Goal: Transaction & Acquisition: Purchase product/service

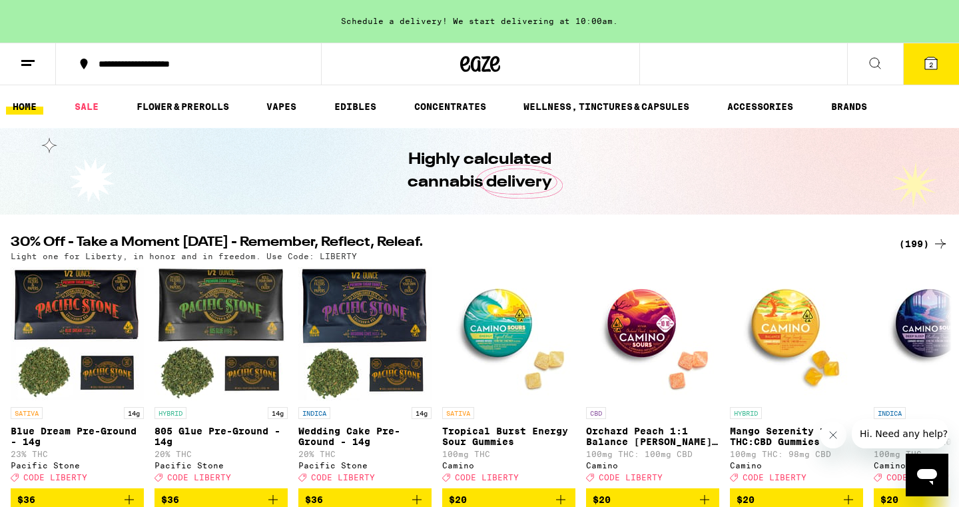
click at [927, 63] on icon at bounding box center [931, 63] width 12 height 12
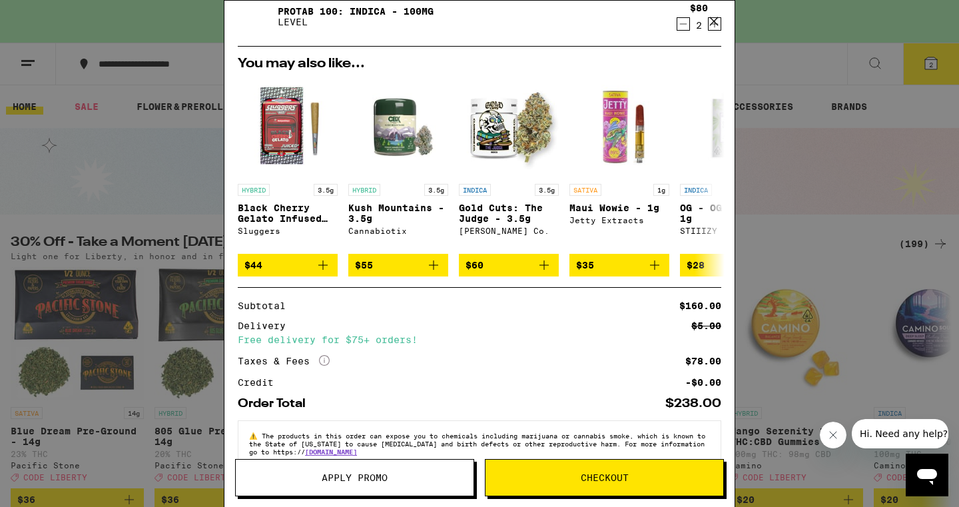
scroll to position [93, 0]
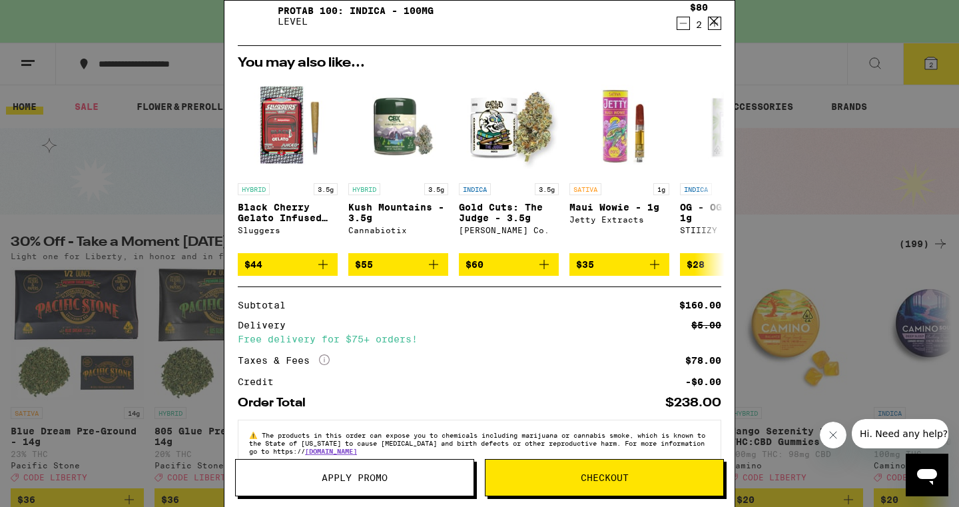
click at [356, 477] on span "Apply Promo" at bounding box center [355, 477] width 66 height 9
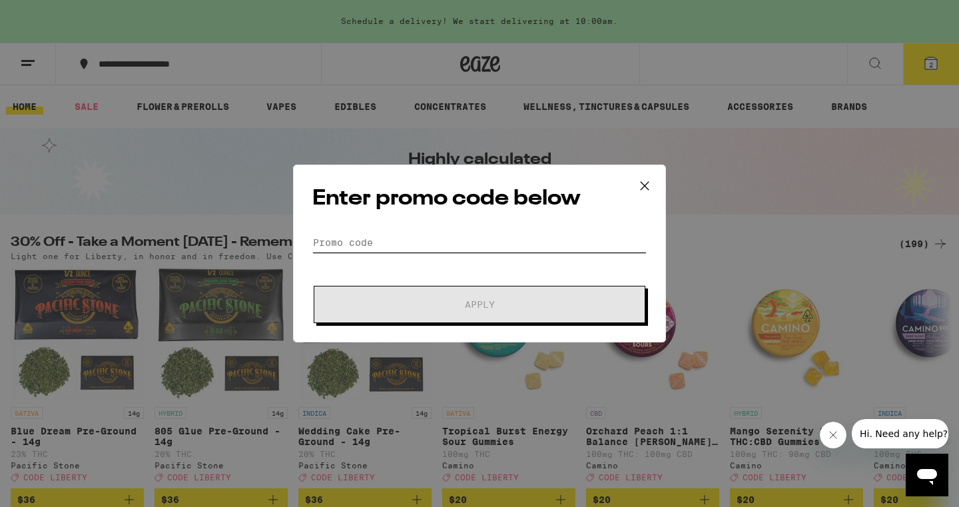
click at [443, 244] on input "Promo Code" at bounding box center [479, 242] width 334 height 20
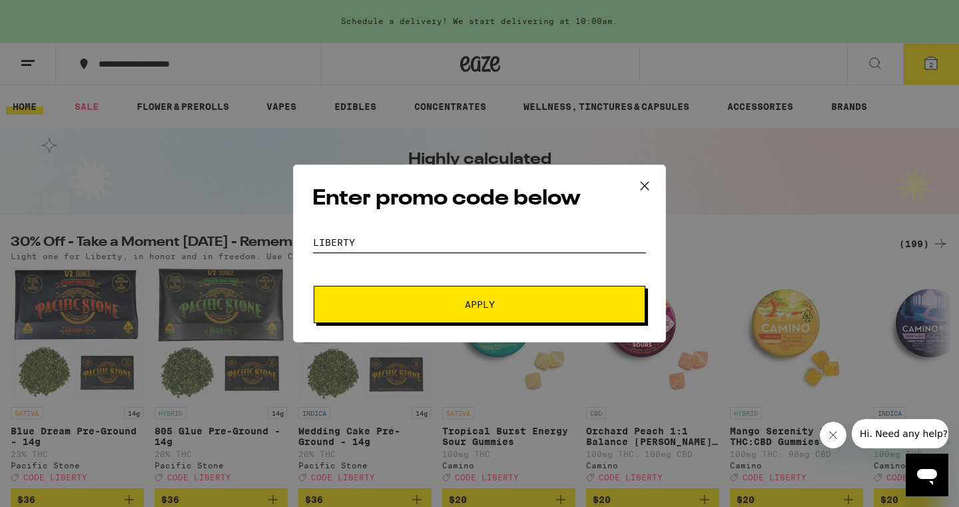
type input "liberty"
click at [479, 304] on button "Apply" at bounding box center [480, 304] width 332 height 37
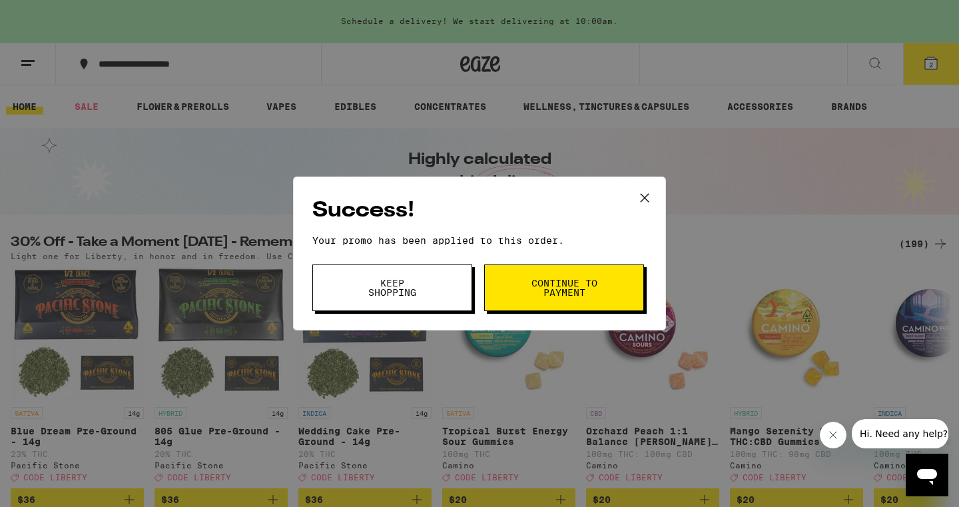
click at [648, 196] on icon at bounding box center [644, 198] width 20 height 20
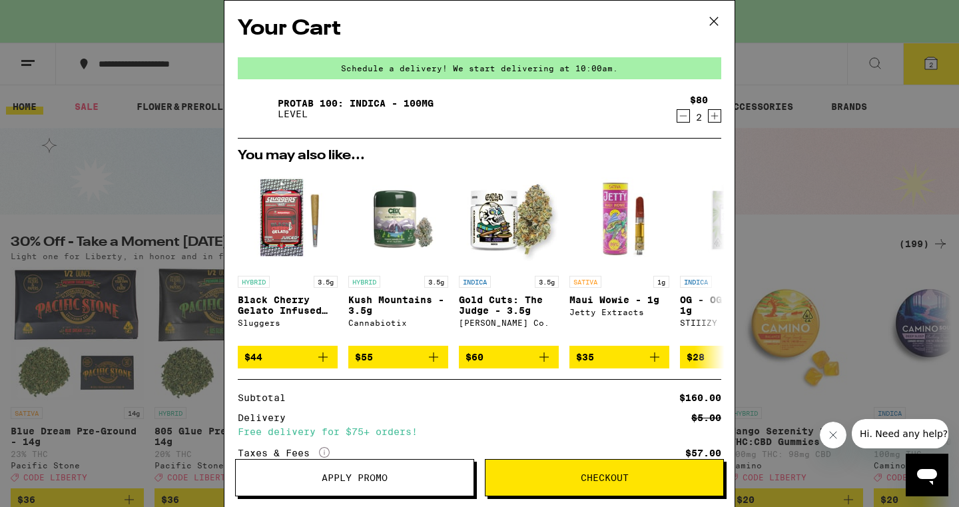
click at [714, 111] on icon "Increment" at bounding box center [714, 116] width 12 height 16
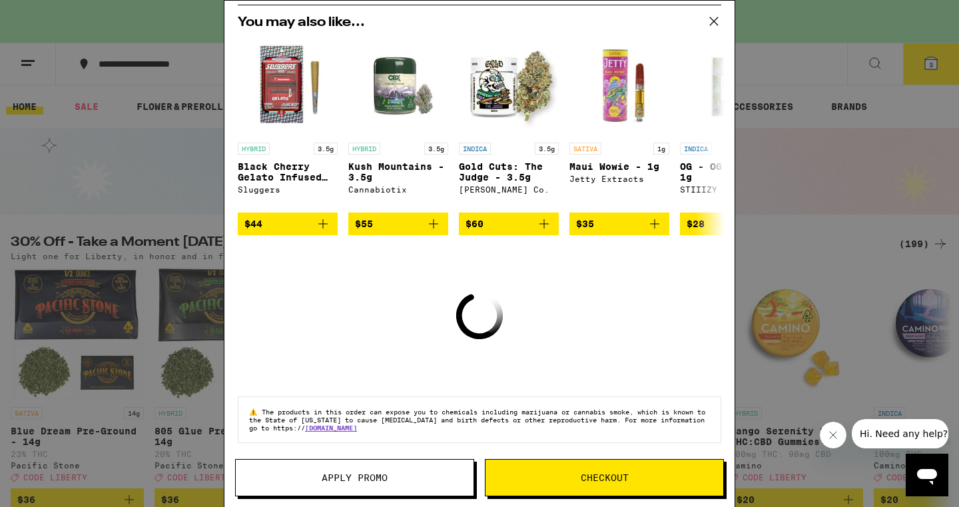
scroll to position [142, 0]
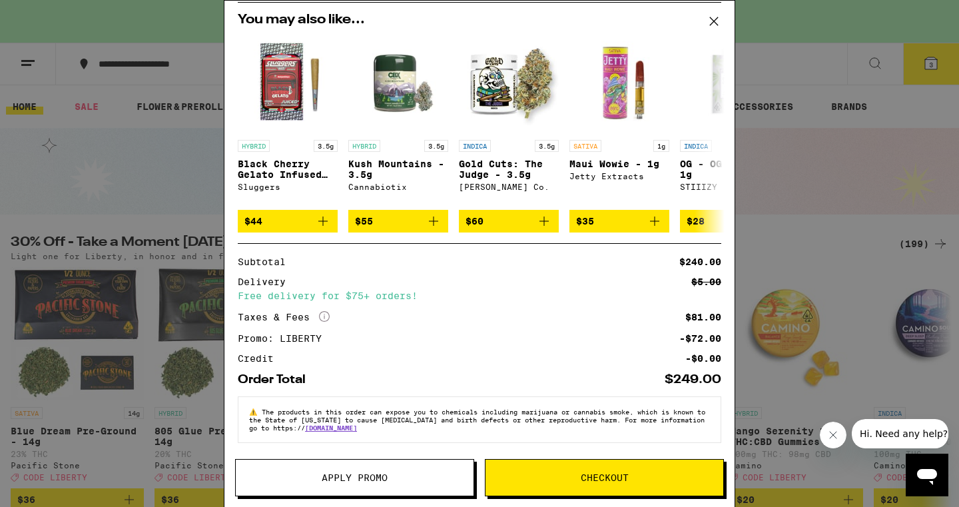
click at [415, 249] on div "Subtotal $240.00 Delivery $5.00 Free delivery for $75+ orders! Taxes & Fees Mor…" at bounding box center [479, 314] width 483 height 142
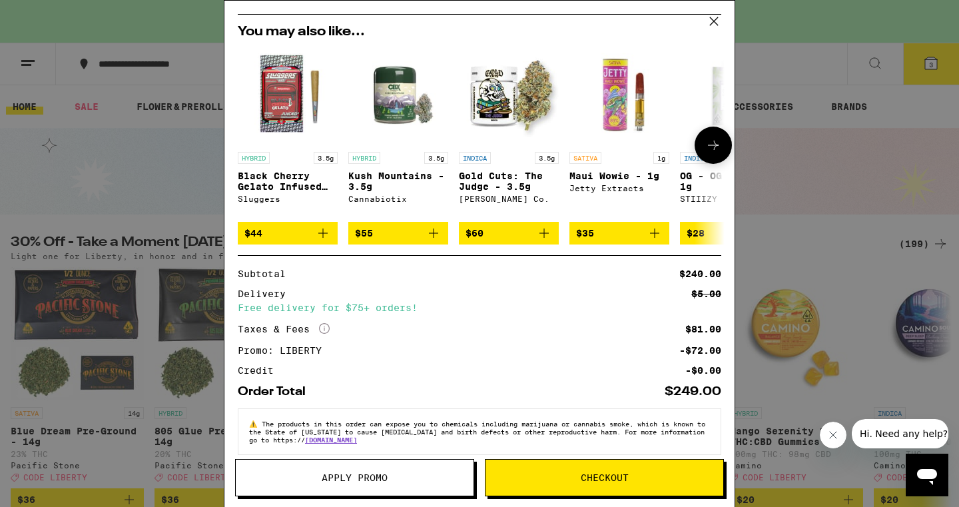
scroll to position [124, 0]
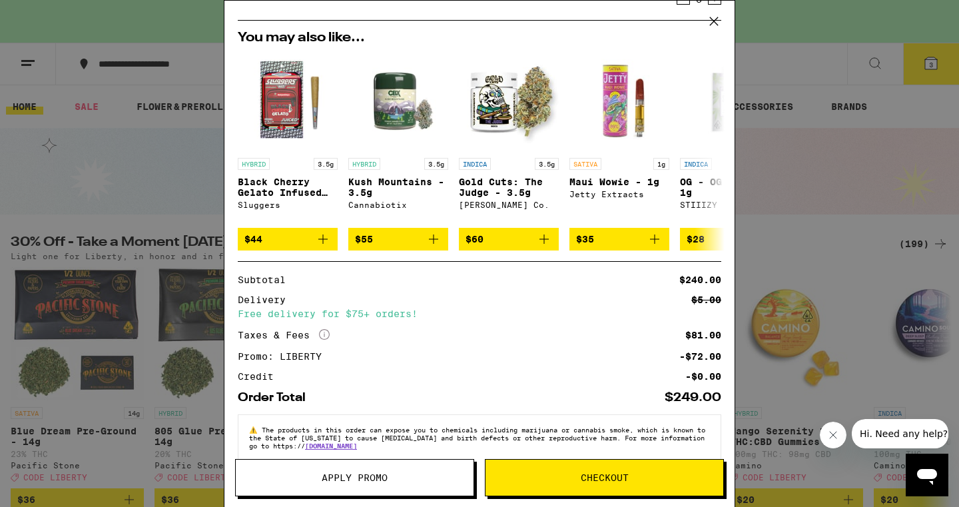
scroll to position [117, 0]
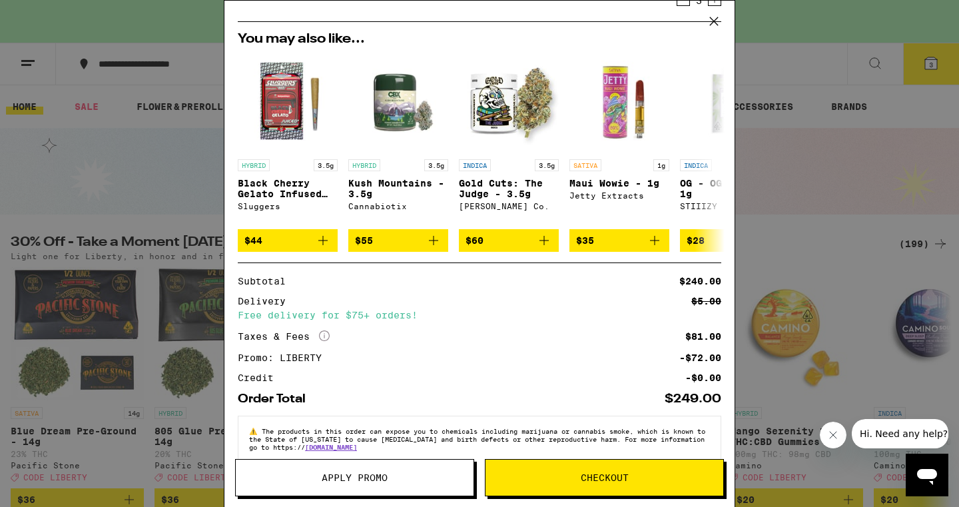
click at [328, 340] on icon "More Info" at bounding box center [324, 335] width 11 height 11
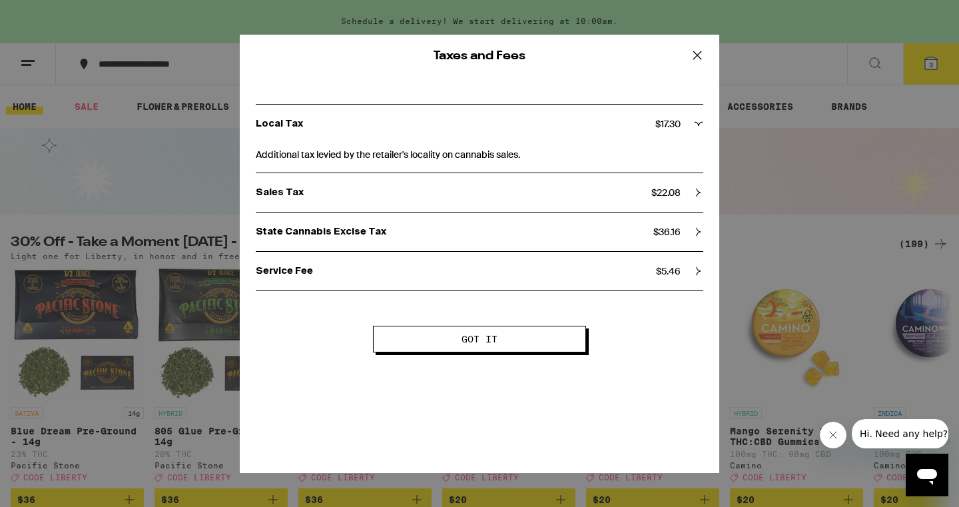
click at [482, 338] on span "Got it" at bounding box center [479, 338] width 36 height 9
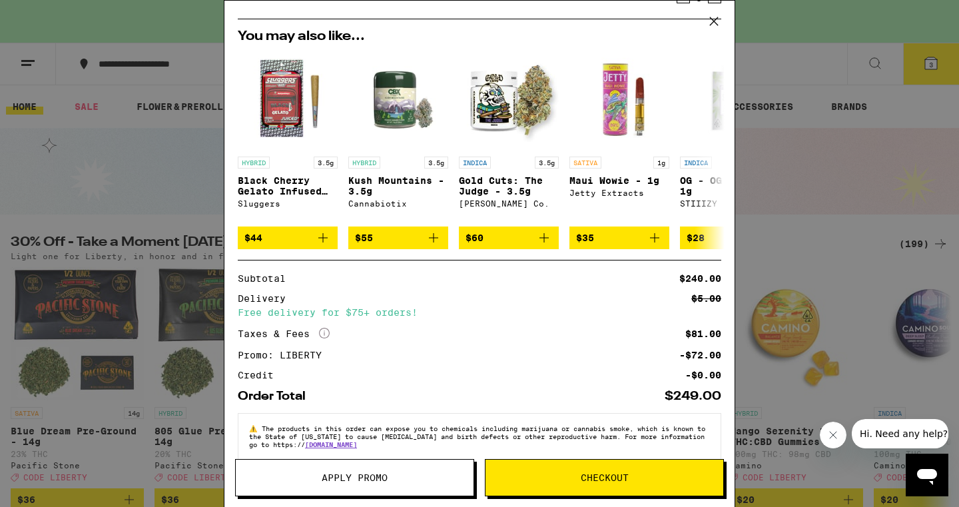
scroll to position [120, 0]
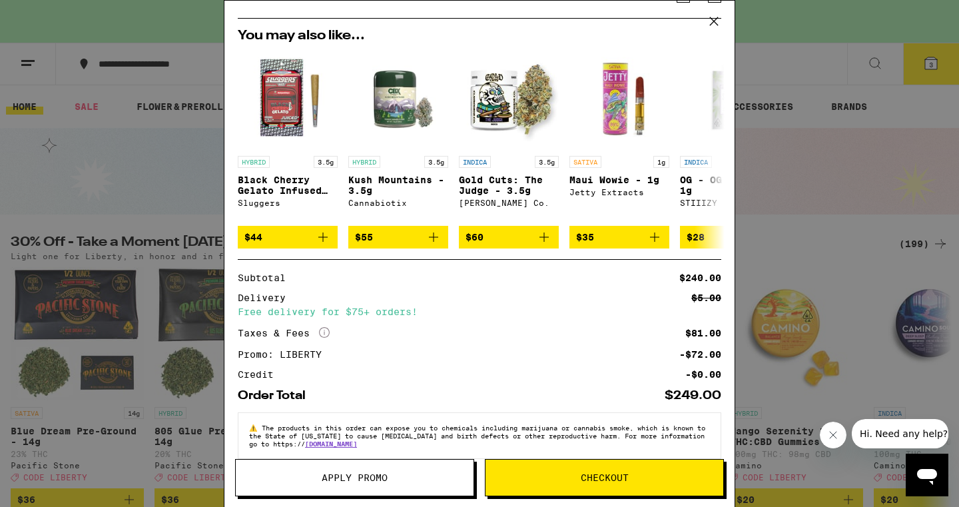
click at [714, 20] on icon at bounding box center [714, 21] width 20 height 20
